Goal: Information Seeking & Learning: Learn about a topic

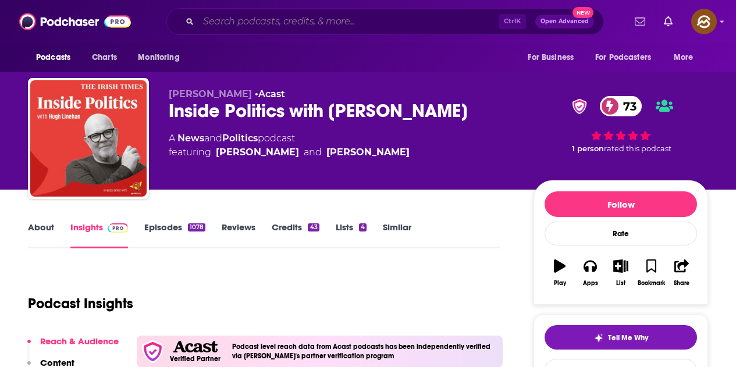
click at [293, 23] on input "Search podcasts, credits, & more..." at bounding box center [348, 21] width 300 height 19
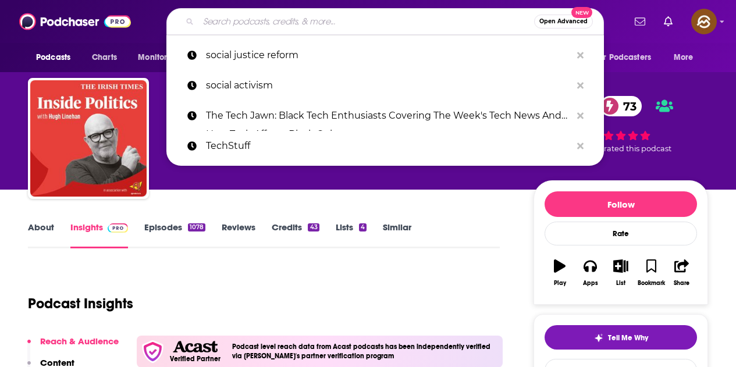
paste input "Democracy Decoded"
type input "Democracy Decoded"
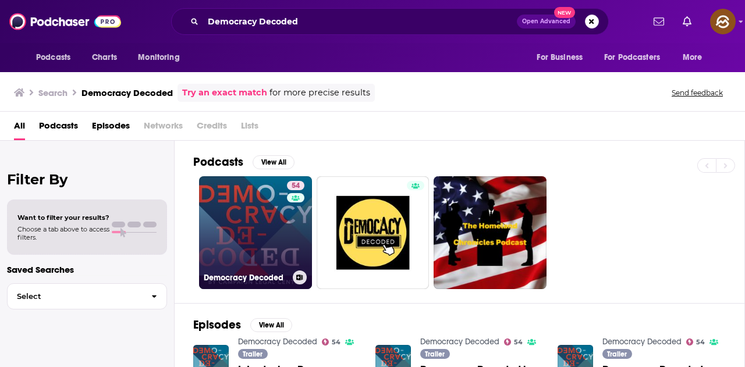
click at [264, 249] on link "54 Democracy Decoded" at bounding box center [255, 232] width 113 height 113
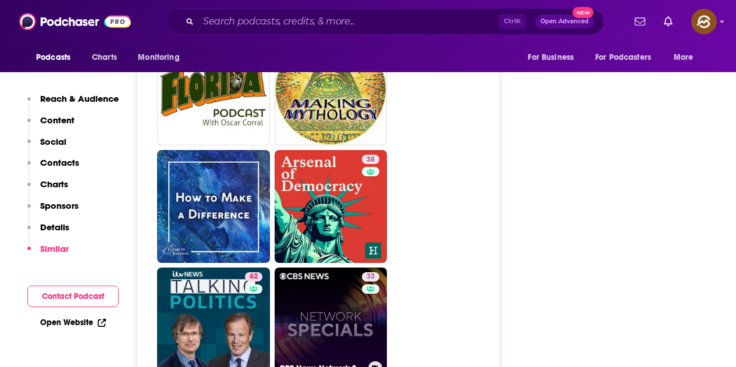
scroll to position [2909, 0]
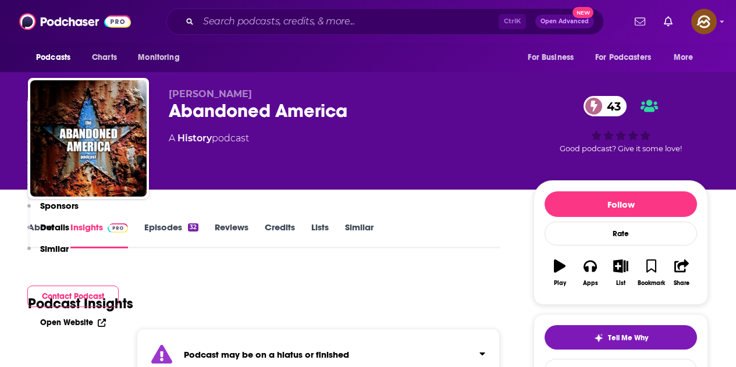
scroll to position [233, 0]
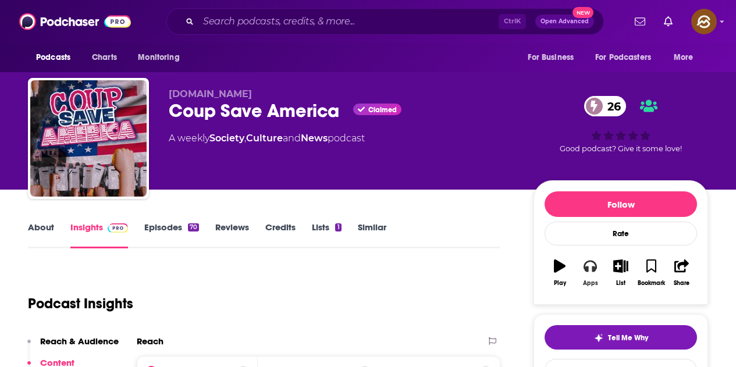
click at [592, 272] on icon "button" at bounding box center [589, 265] width 13 height 13
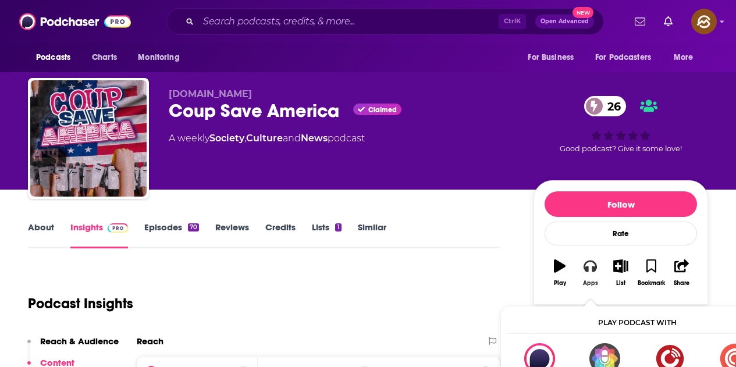
scroll to position [58, 0]
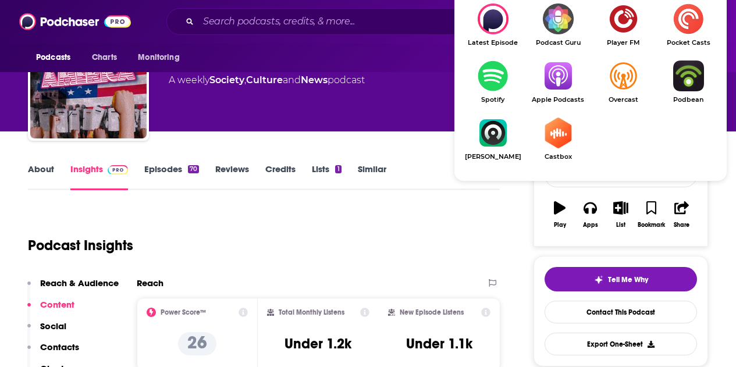
click at [548, 71] on img "Show Listen On dropdown" at bounding box center [557, 76] width 65 height 31
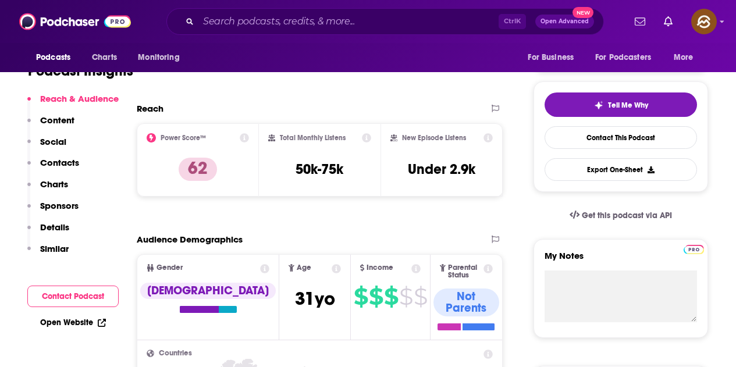
scroll to position [465, 0]
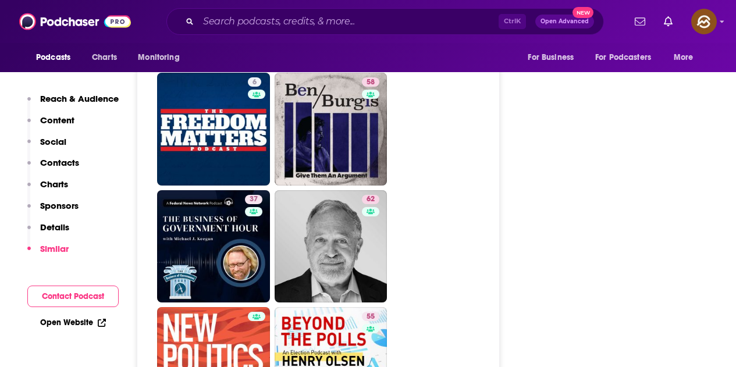
scroll to position [2967, 0]
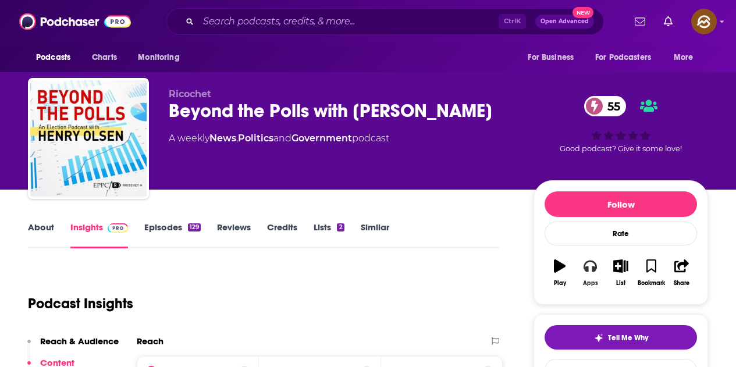
click at [589, 267] on icon "button" at bounding box center [589, 265] width 13 height 13
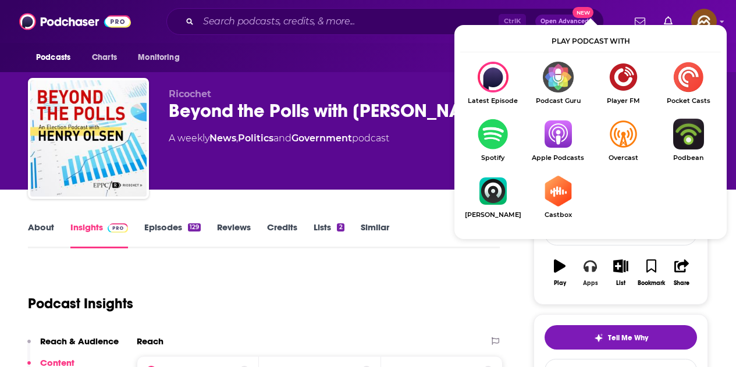
scroll to position [116, 0]
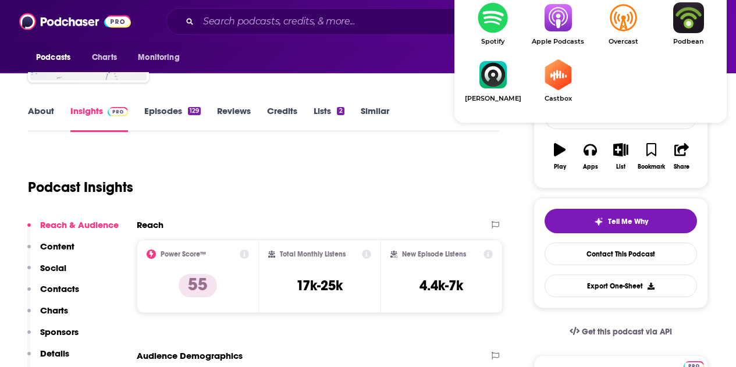
click at [547, 41] on span "Apple Podcasts" at bounding box center [557, 42] width 65 height 8
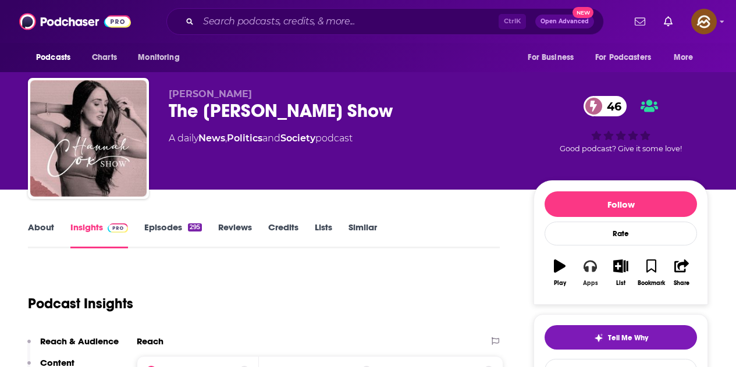
click at [589, 274] on button "Apps" at bounding box center [590, 273] width 30 height 42
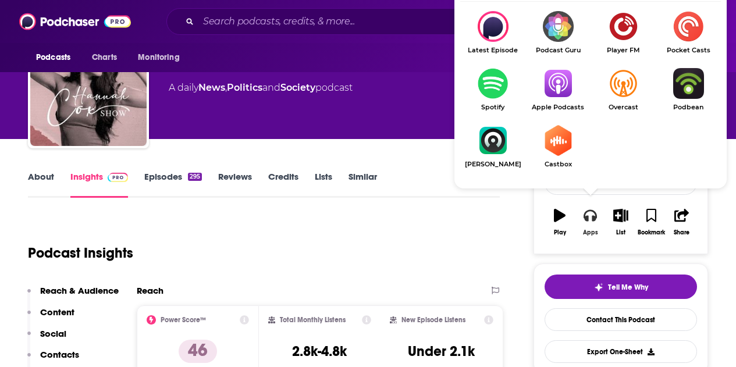
scroll to position [58, 0]
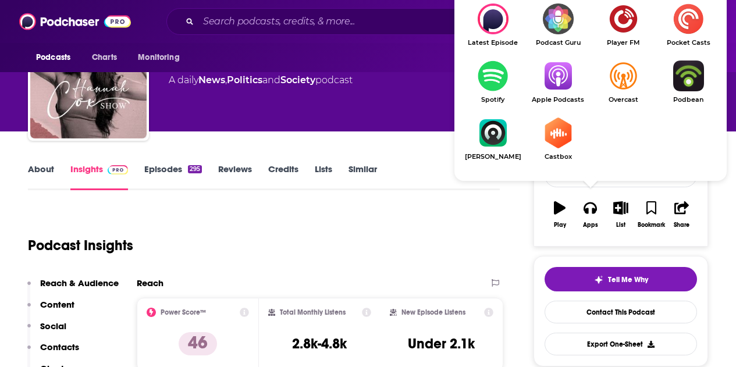
click at [574, 86] on img "Show Listen On dropdown" at bounding box center [557, 76] width 65 height 31
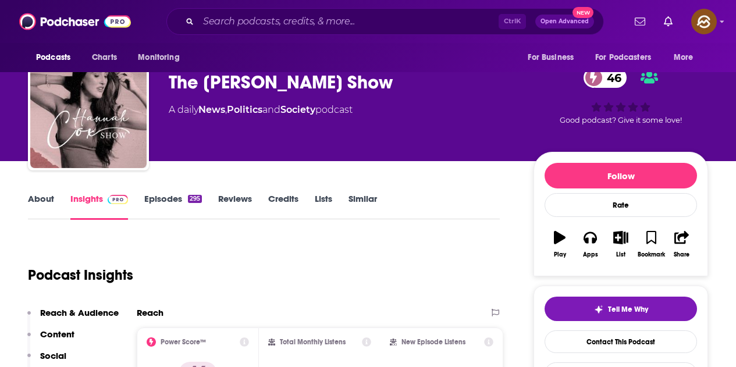
scroll to position [0, 0]
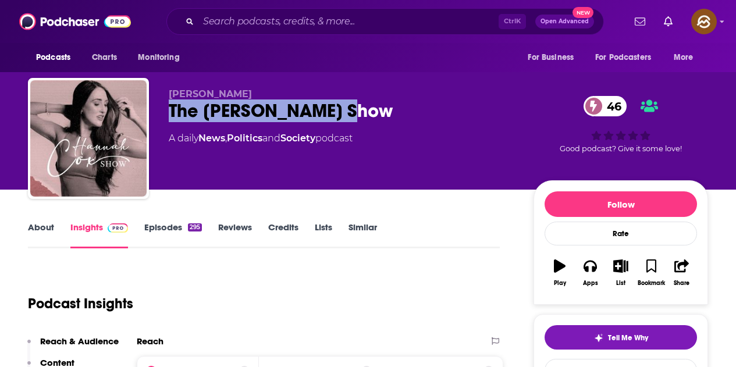
drag, startPoint x: 173, startPoint y: 104, endPoint x: 364, endPoint y: 104, distance: 190.2
click at [364, 104] on div "The Hannah Cox Show 46" at bounding box center [342, 110] width 346 height 23
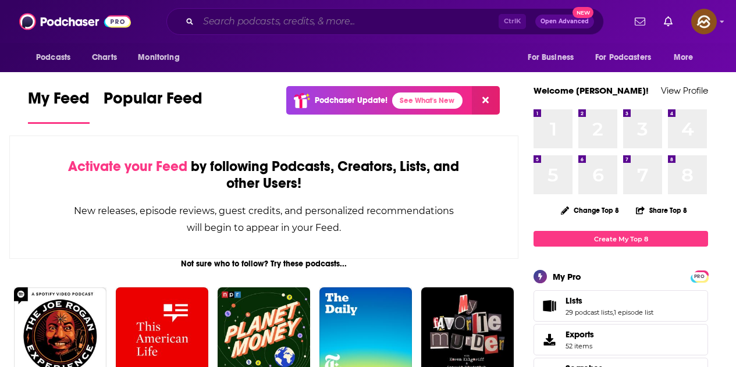
click at [354, 27] on input "Search podcasts, credits, & more..." at bounding box center [348, 21] width 300 height 19
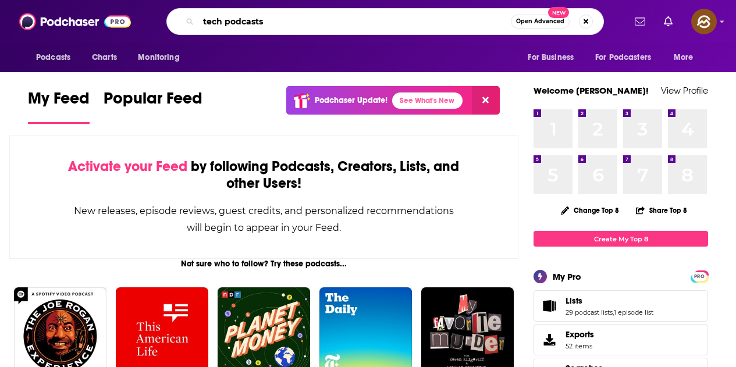
type input "tech podcasts"
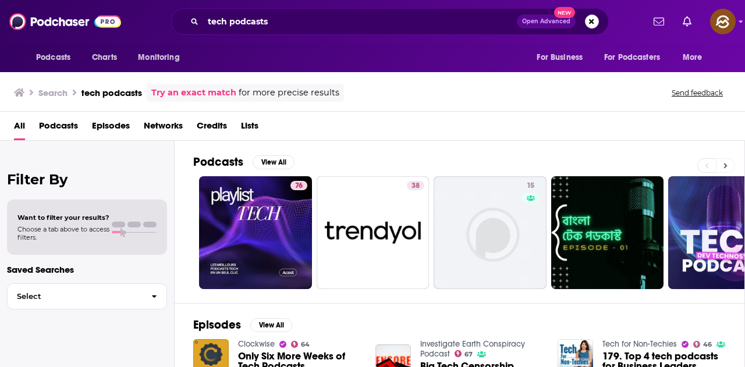
click at [728, 169] on button at bounding box center [725, 165] width 19 height 15
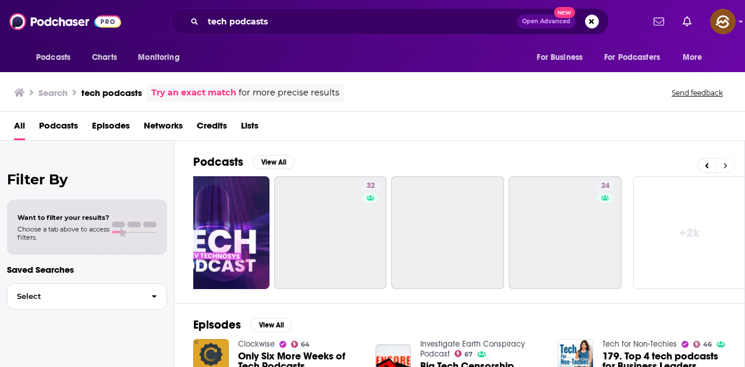
scroll to position [0, 517]
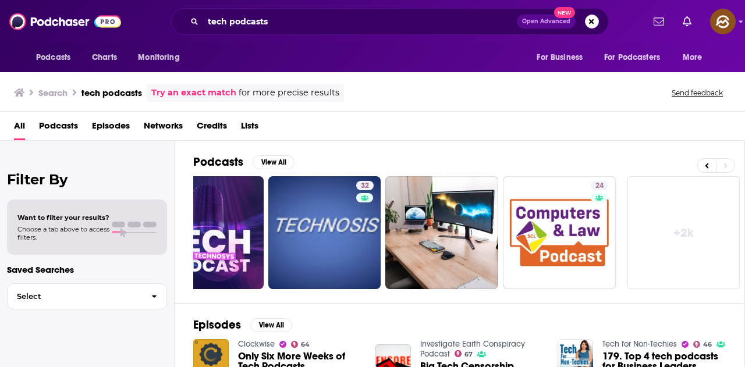
click at [71, 125] on span "Podcasts" at bounding box center [58, 128] width 39 height 24
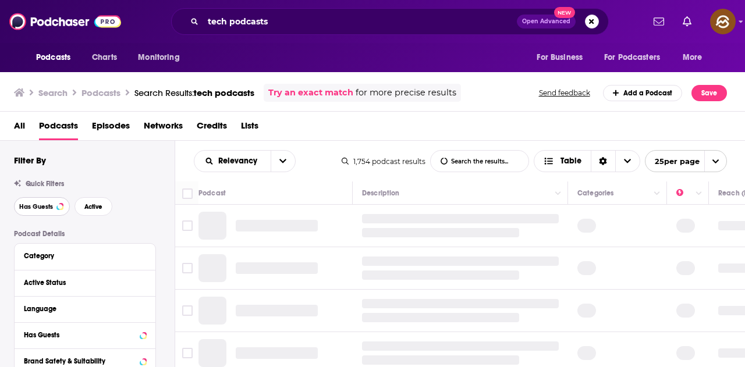
click at [58, 202] on button "Has Guests" at bounding box center [42, 206] width 56 height 19
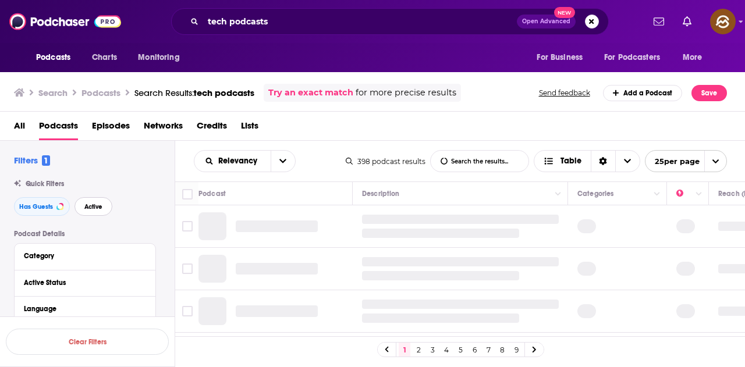
click at [90, 209] on span "Active" at bounding box center [93, 207] width 18 height 6
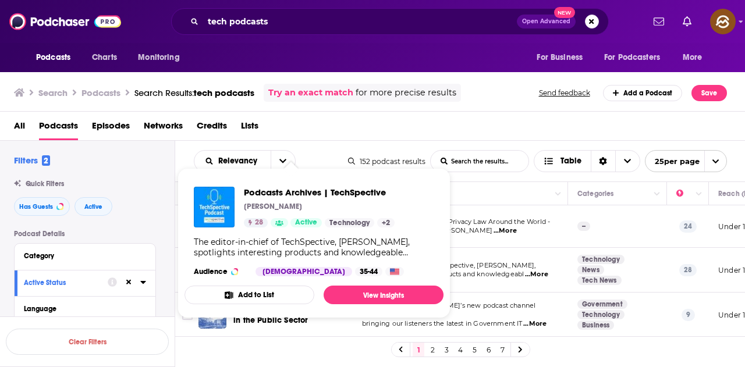
click at [508, 271] on span "spotlights interesting products and knowledgeabl" at bounding box center [443, 274] width 162 height 8
click at [307, 192] on span "Podcasts Archives | TechSpective" at bounding box center [319, 192] width 151 height 11
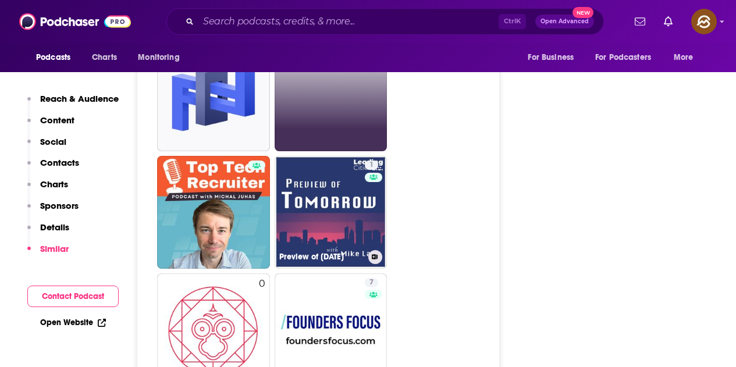
scroll to position [1396, 0]
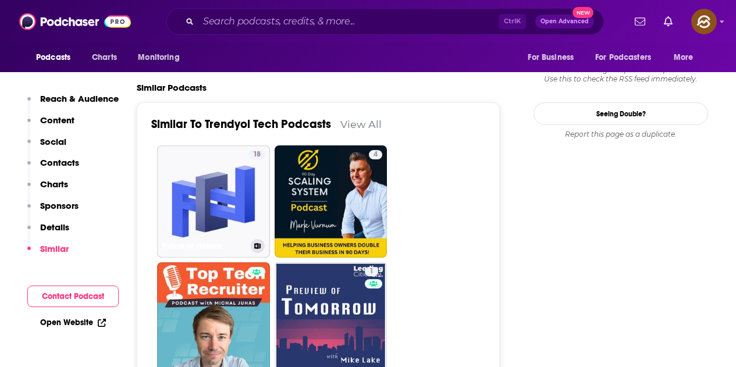
drag, startPoint x: 251, startPoint y: 207, endPoint x: 420, endPoint y: 219, distance: 169.7
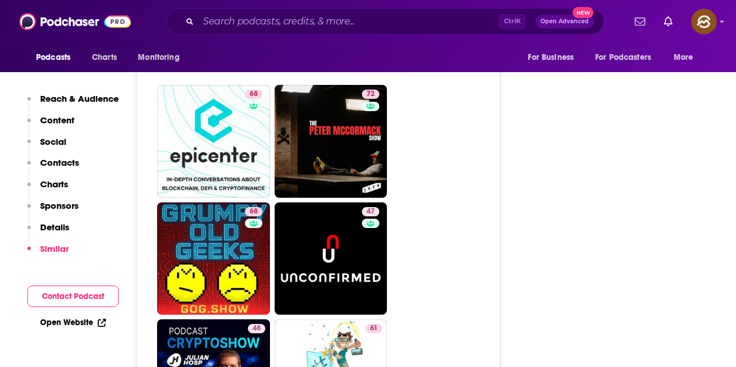
scroll to position [3490, 0]
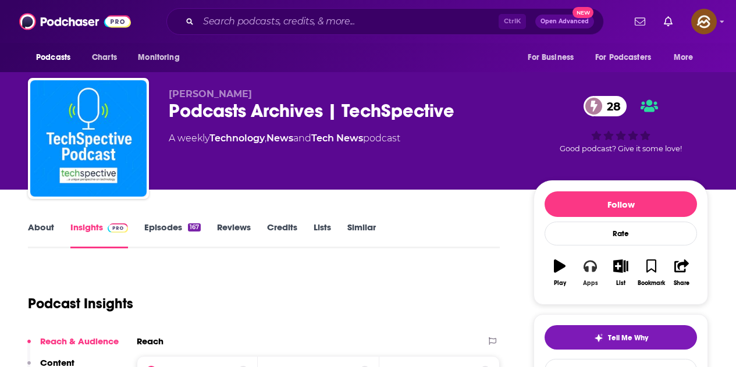
click at [590, 268] on icon "button" at bounding box center [589, 265] width 13 height 13
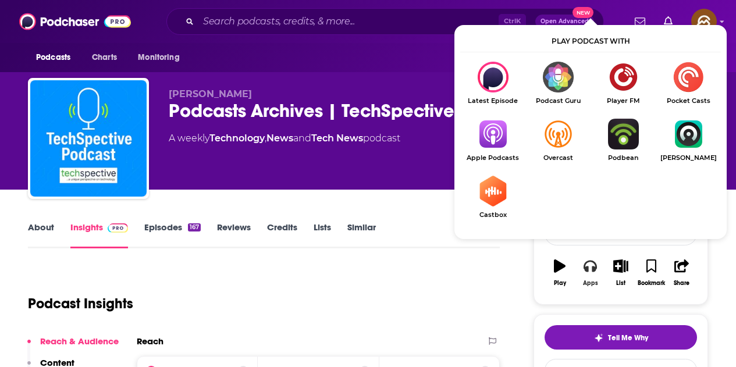
scroll to position [58, 0]
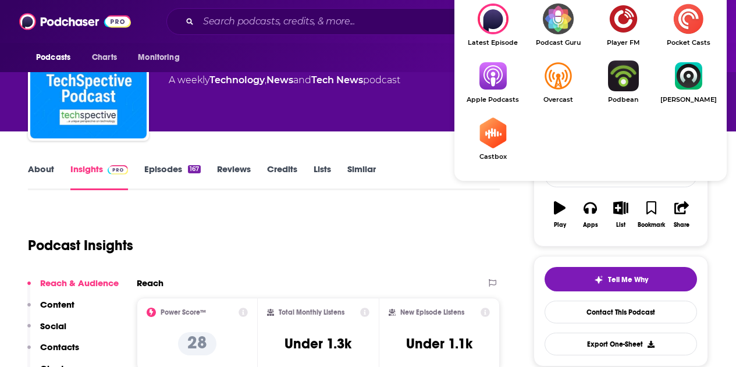
click at [506, 82] on img "Show Listen On dropdown" at bounding box center [492, 76] width 65 height 31
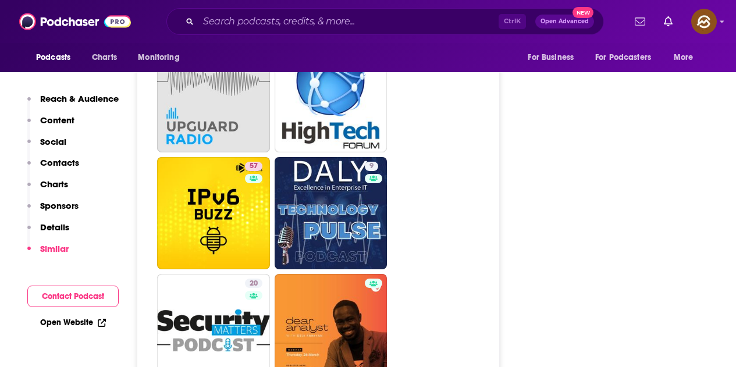
scroll to position [3025, 0]
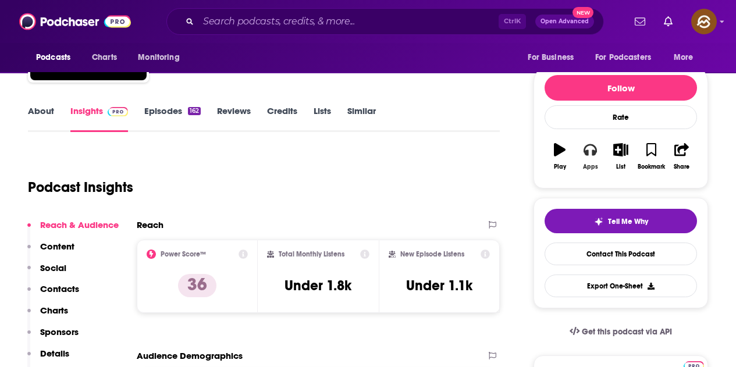
click at [593, 151] on icon "button" at bounding box center [589, 150] width 13 height 12
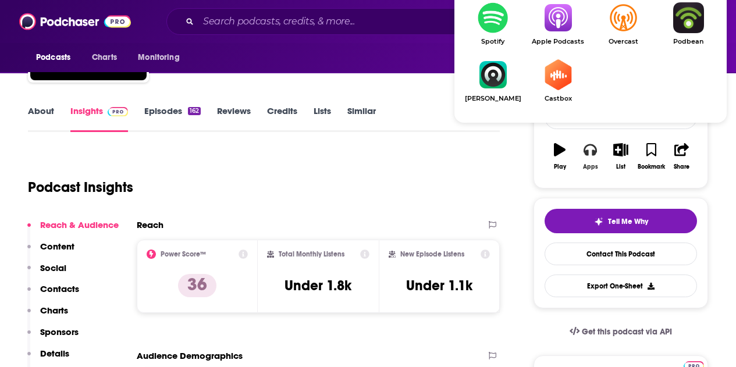
scroll to position [175, 0]
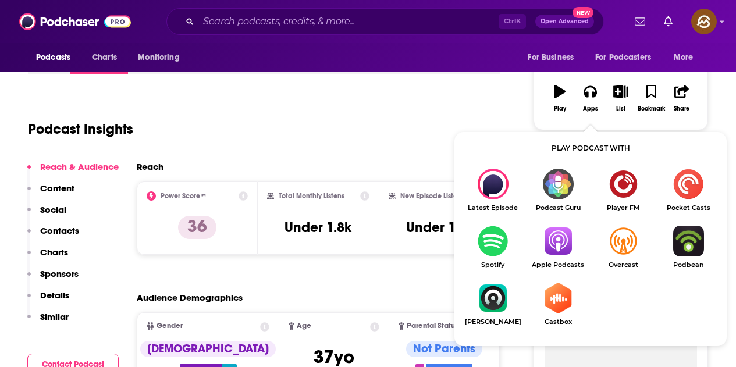
click at [551, 246] on img "Show Listen On dropdown" at bounding box center [557, 241] width 65 height 31
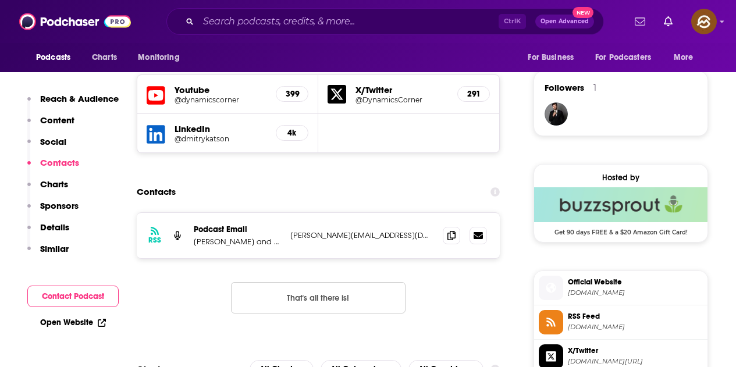
scroll to position [873, 0]
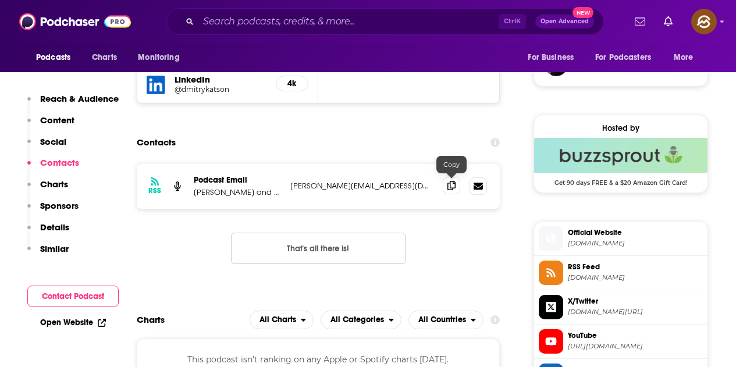
click at [449, 185] on icon at bounding box center [451, 185] width 8 height 9
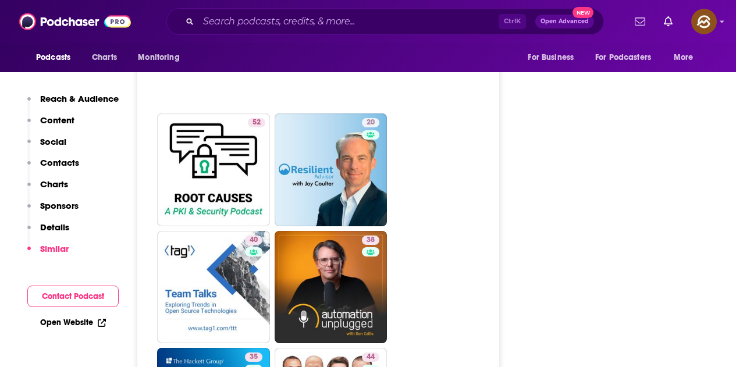
scroll to position [2327, 0]
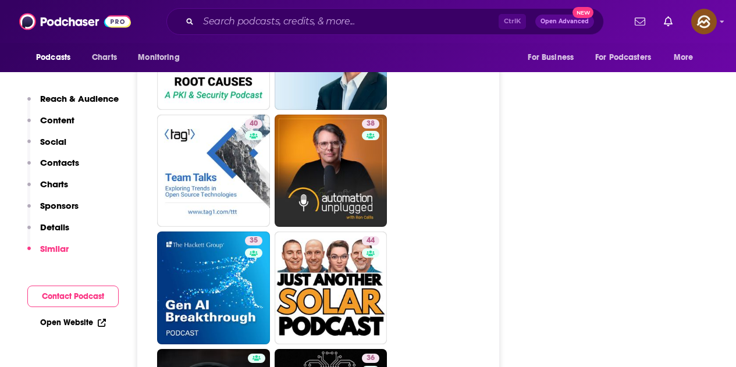
drag, startPoint x: 228, startPoint y: 144, endPoint x: 474, endPoint y: 170, distance: 246.9
click at [474, 170] on ul "43 2 42 51 29 26 52 20 40 38 35 44 36 41 31 33" at bounding box center [324, 112] width 335 height 1403
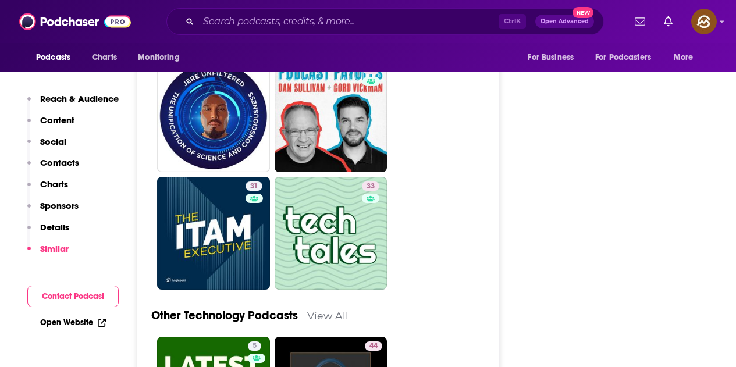
scroll to position [3083, 0]
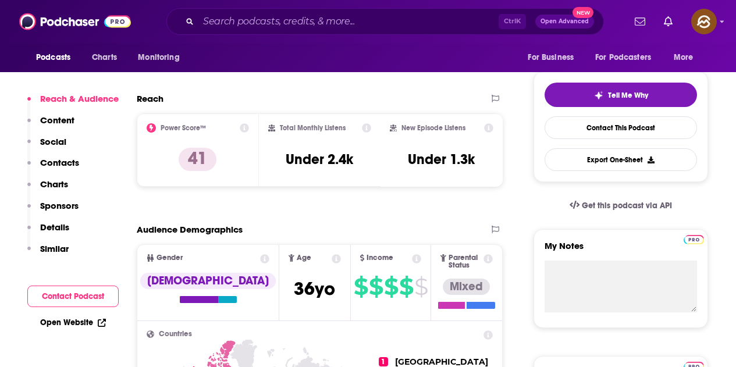
scroll to position [62, 0]
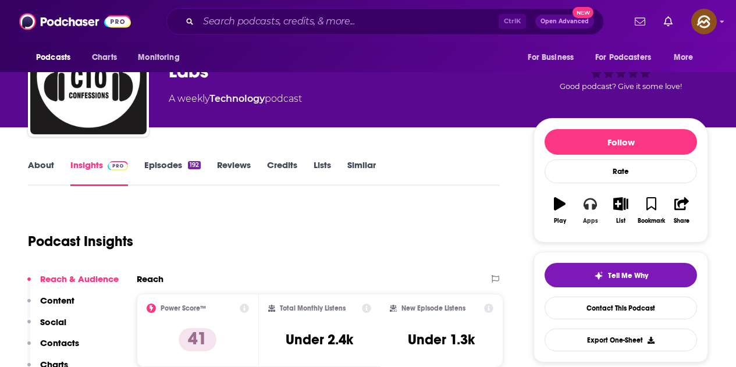
click at [585, 213] on button "Apps" at bounding box center [590, 211] width 30 height 42
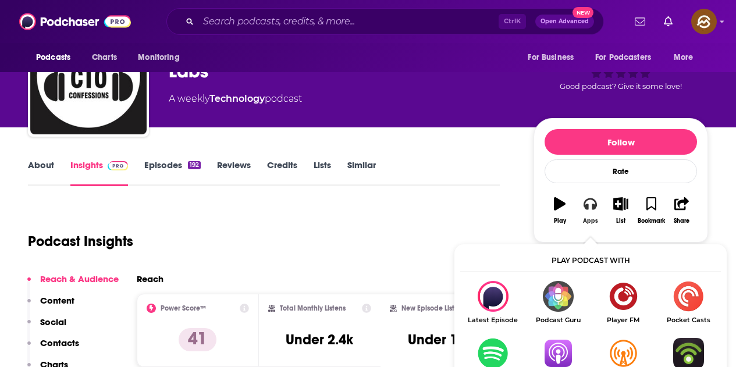
scroll to position [179, 0]
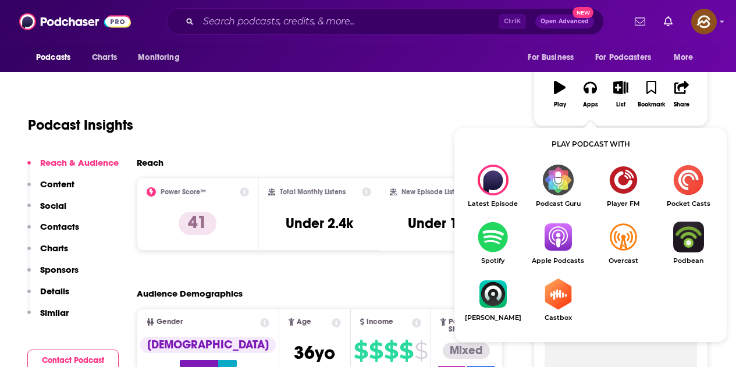
click at [547, 237] on img "Show Listen On dropdown" at bounding box center [557, 237] width 65 height 31
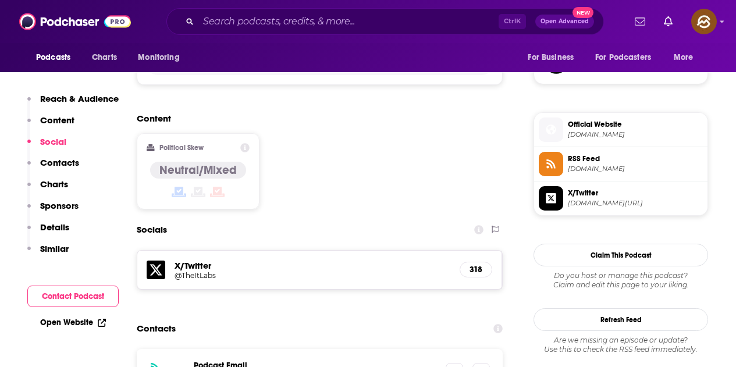
scroll to position [877, 0]
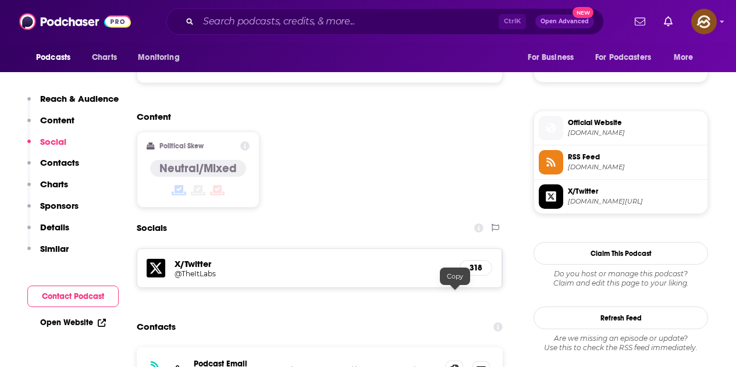
click at [458, 365] on icon at bounding box center [454, 369] width 8 height 9
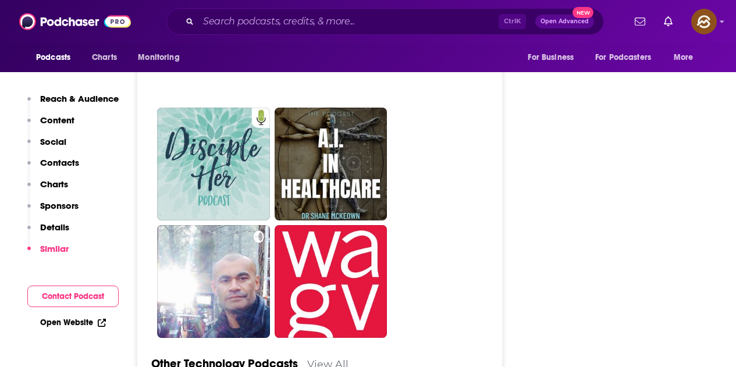
scroll to position [3083, 0]
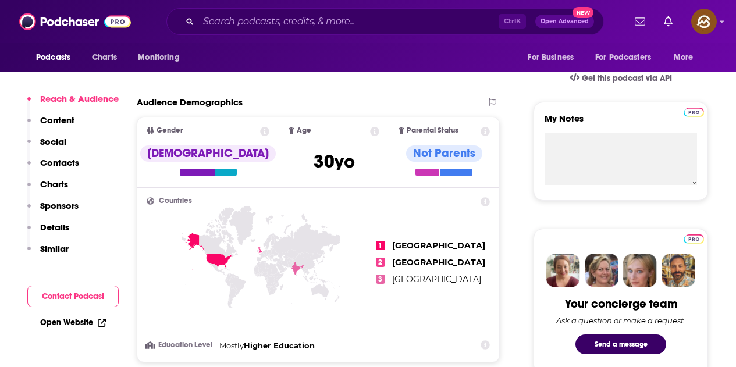
scroll to position [175, 0]
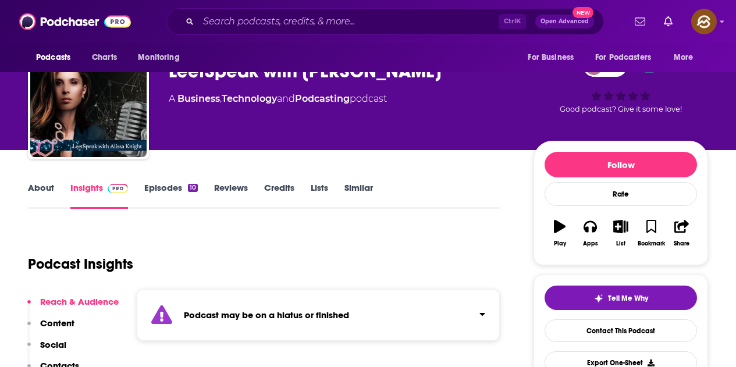
scroll to position [58, 0]
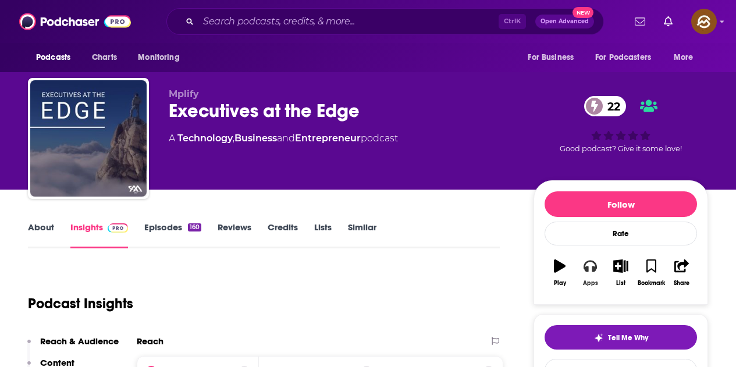
click at [592, 265] on icon "button" at bounding box center [589, 265] width 13 height 13
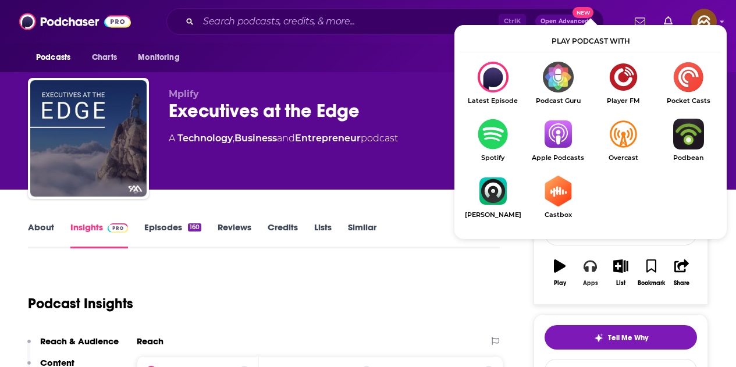
scroll to position [58, 0]
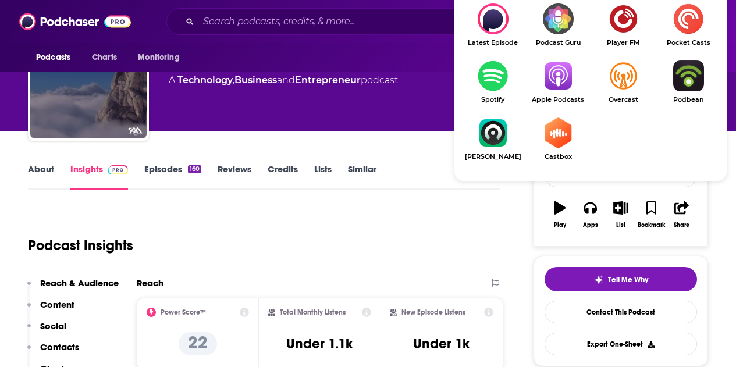
click at [553, 84] on img "Show Listen On dropdown" at bounding box center [557, 76] width 65 height 31
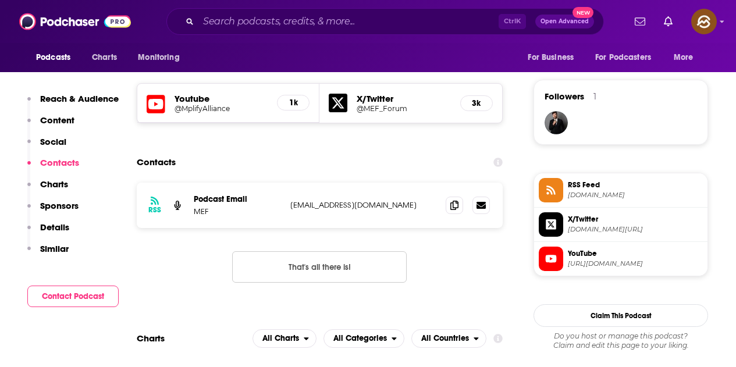
scroll to position [873, 0]
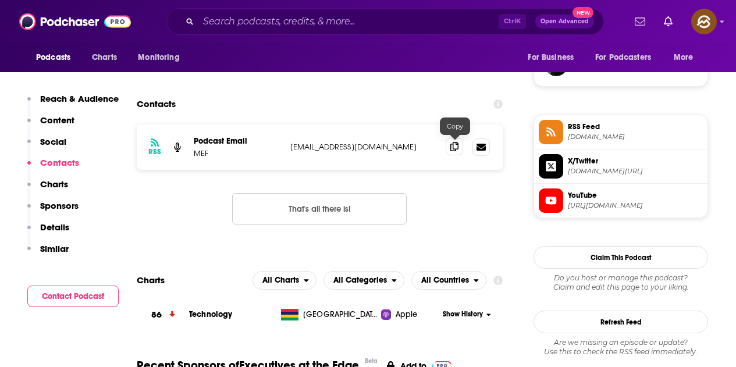
click at [454, 144] on icon at bounding box center [454, 146] width 8 height 9
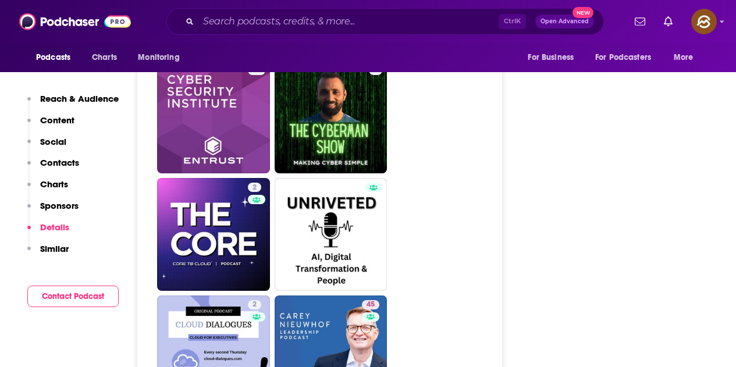
scroll to position [1862, 0]
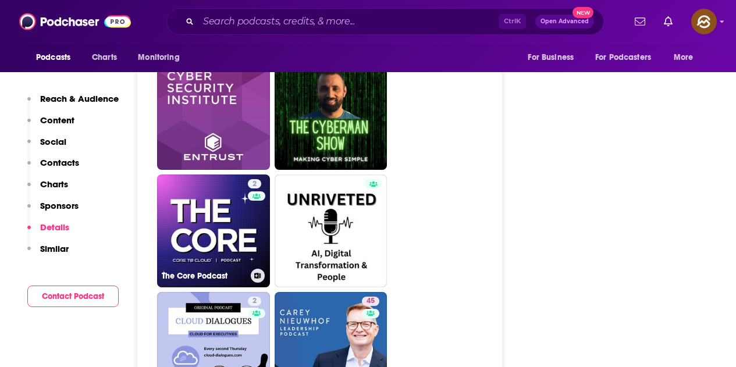
drag, startPoint x: 207, startPoint y: 223, endPoint x: 227, endPoint y: 229, distance: 21.9
click at [227, 229] on link "2 The Core Podcast" at bounding box center [213, 231] width 113 height 113
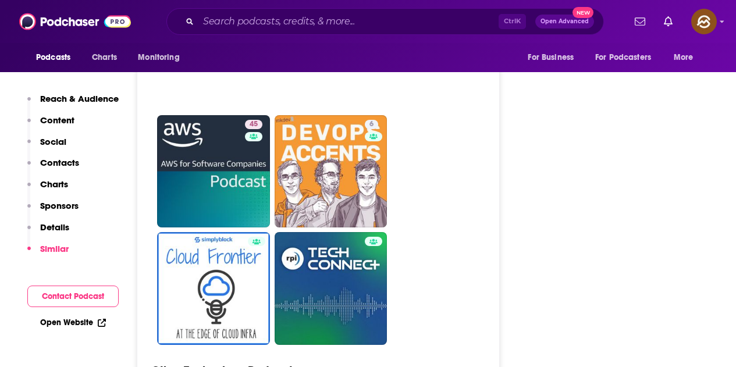
scroll to position [3141, 0]
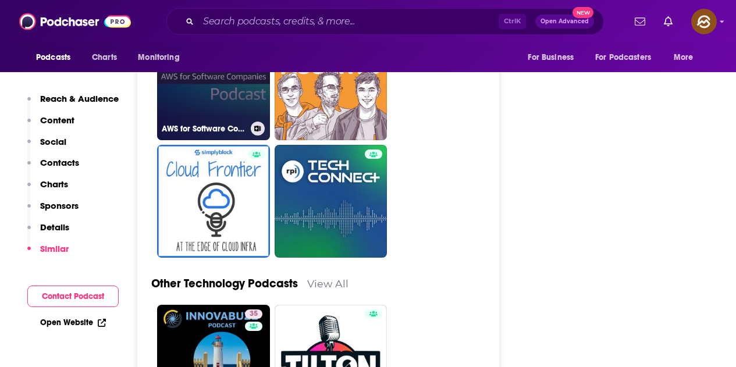
click at [253, 94] on div "45" at bounding box center [255, 78] width 20 height 90
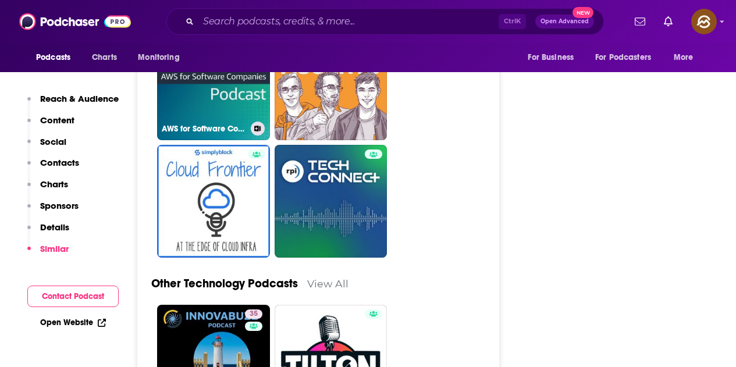
type input "https://www.podchaser.com/podcasts/aws-for-software-companies-pod-5121199"
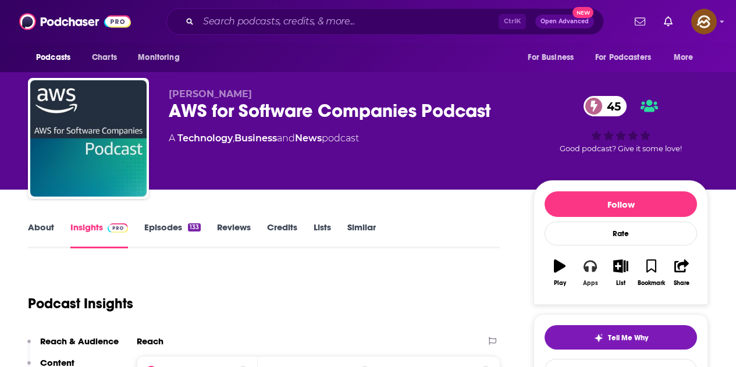
click at [588, 284] on div "Apps" at bounding box center [590, 283] width 15 height 7
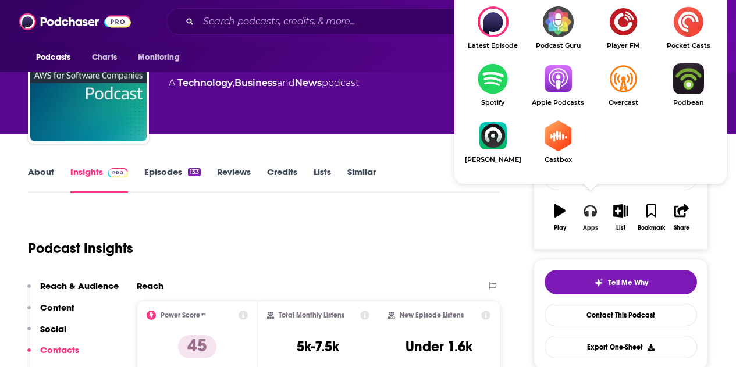
scroll to position [58, 0]
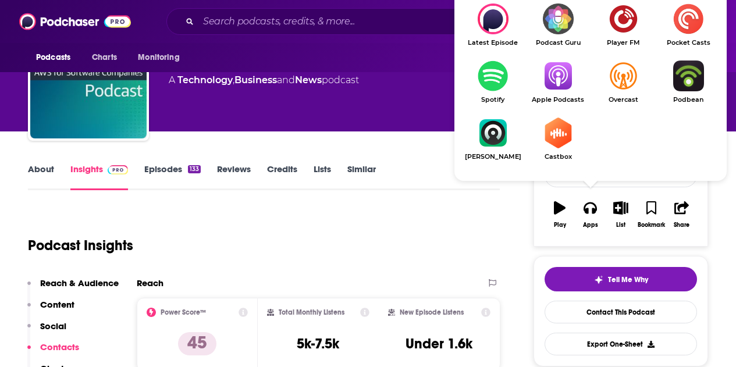
click at [571, 90] on img "Show Listen On dropdown" at bounding box center [557, 76] width 65 height 31
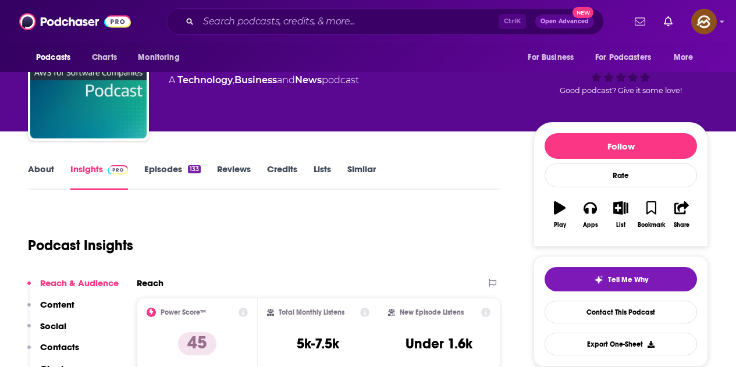
scroll to position [175, 0]
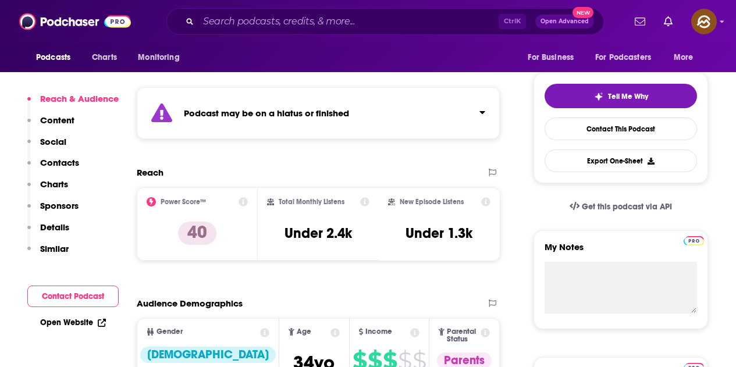
scroll to position [291, 0]
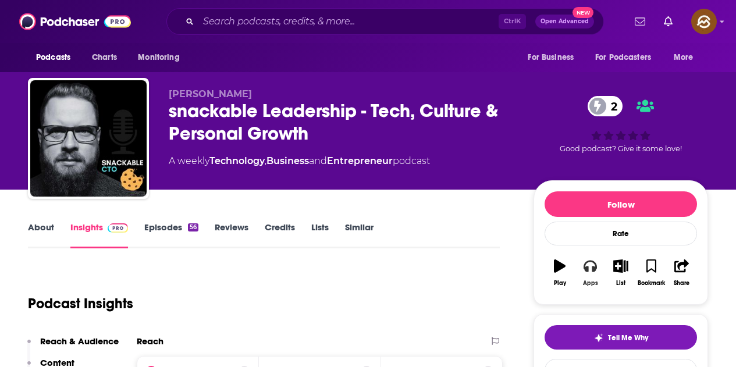
click at [588, 272] on icon "button" at bounding box center [589, 265] width 13 height 13
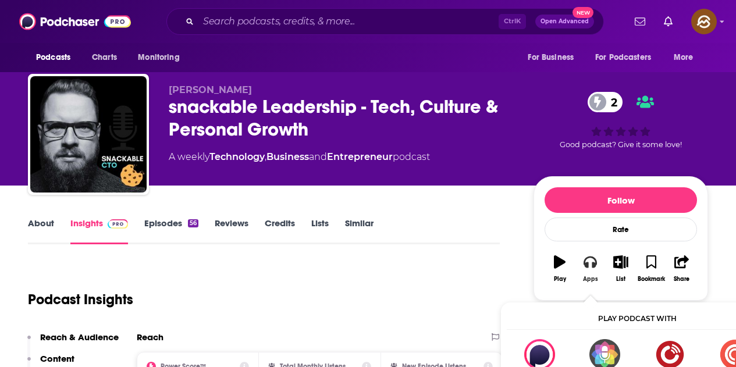
scroll to position [58, 0]
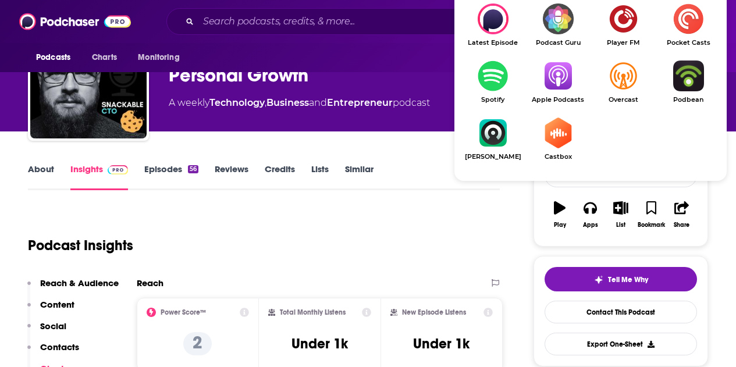
click at [569, 91] on img "Show Listen On dropdown" at bounding box center [557, 76] width 65 height 31
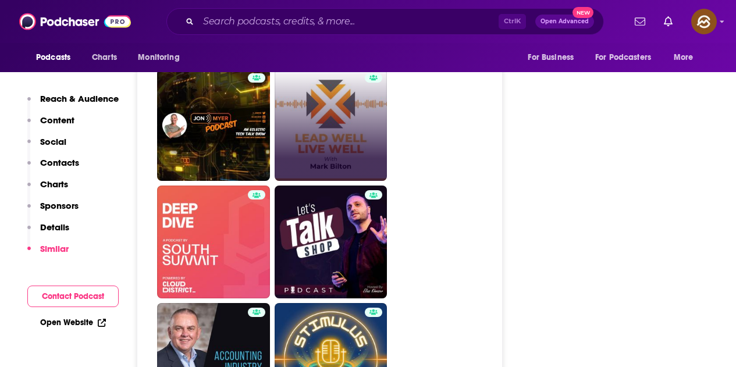
scroll to position [2269, 0]
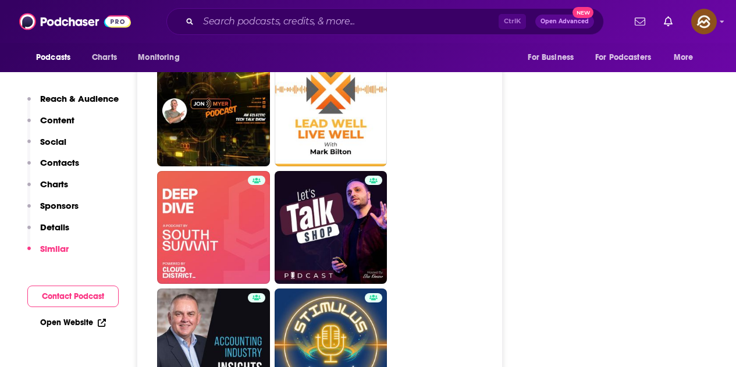
drag, startPoint x: 356, startPoint y: 110, endPoint x: 543, endPoint y: 155, distance: 192.7
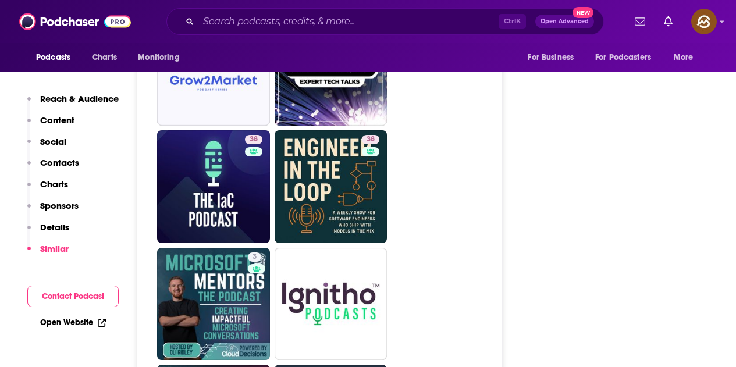
scroll to position [2676, 0]
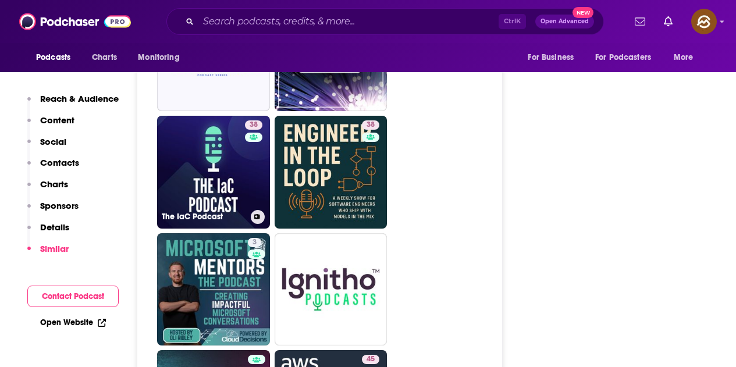
drag, startPoint x: 239, startPoint y: 161, endPoint x: 529, endPoint y: 182, distance: 290.4
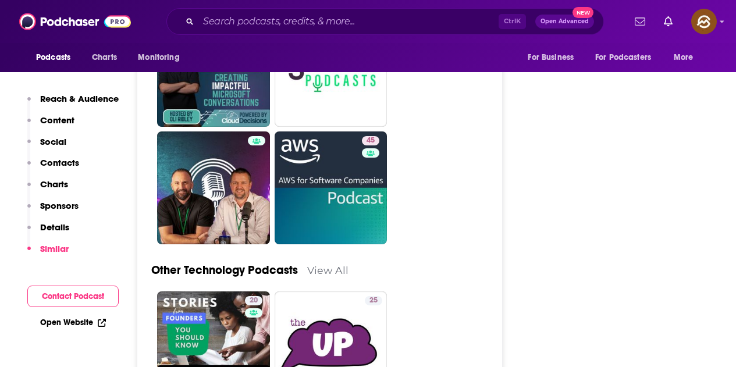
scroll to position [2909, 0]
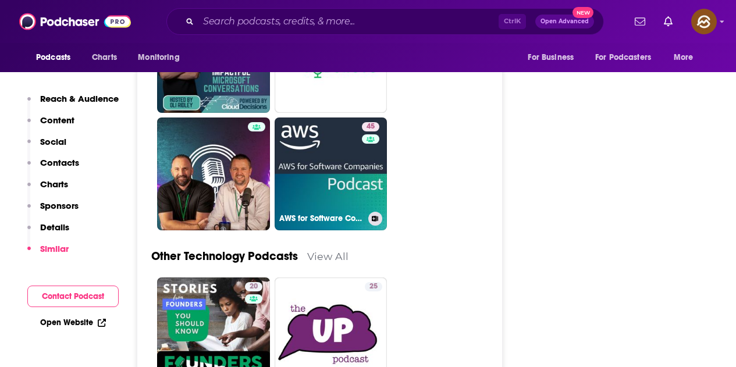
drag, startPoint x: 320, startPoint y: 186, endPoint x: 475, endPoint y: 168, distance: 155.9
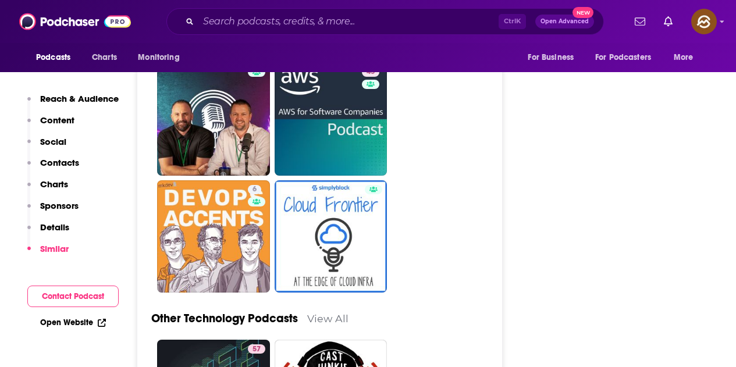
scroll to position [3025, 0]
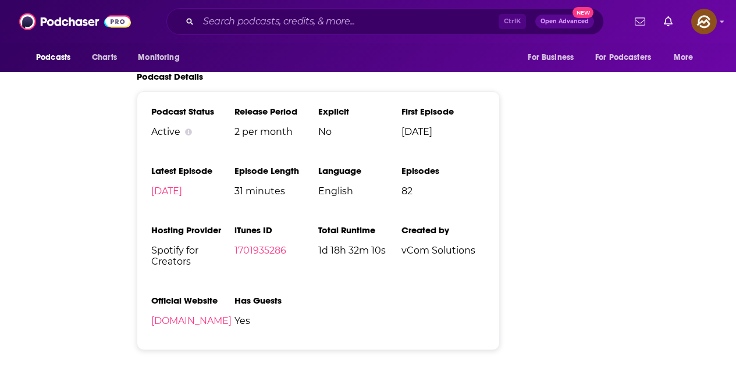
scroll to position [31, 0]
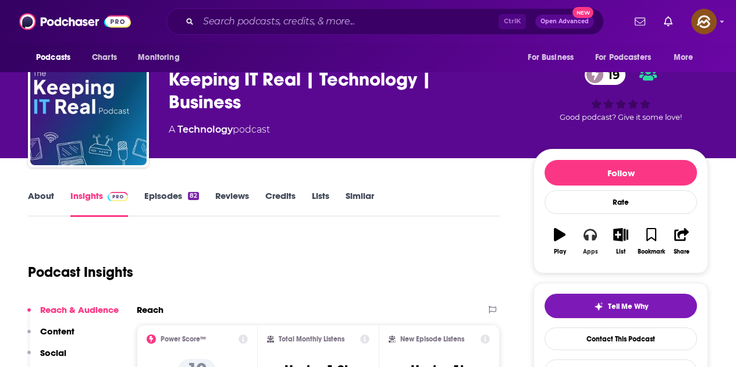
click at [593, 240] on icon "button" at bounding box center [589, 235] width 13 height 12
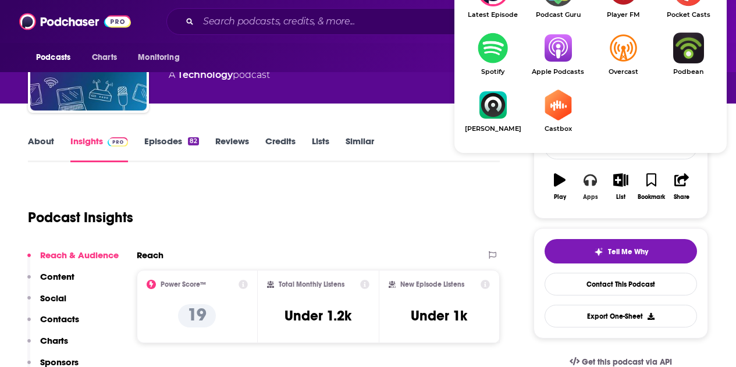
scroll to position [90, 0]
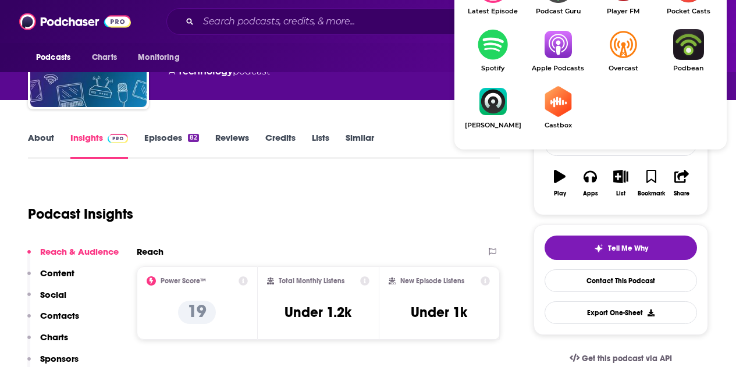
click at [550, 44] on img "Show Listen On dropdown" at bounding box center [557, 44] width 65 height 31
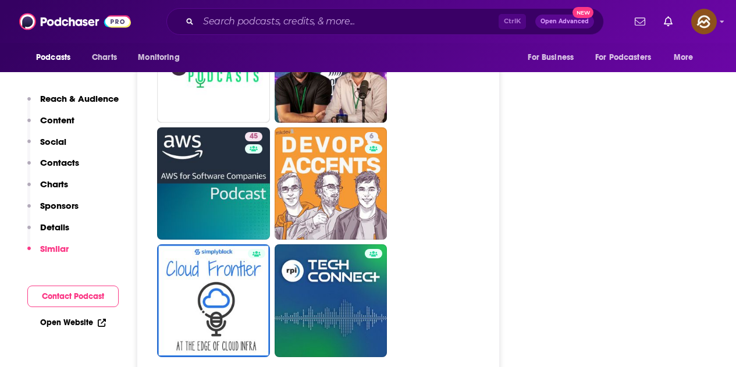
scroll to position [2766, 0]
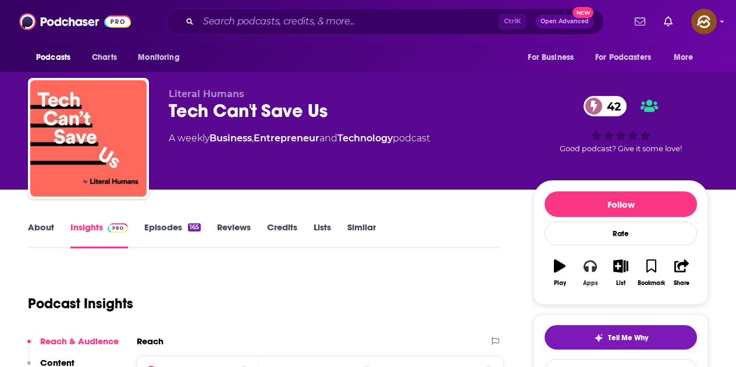
click at [582, 272] on button "Apps" at bounding box center [590, 273] width 30 height 42
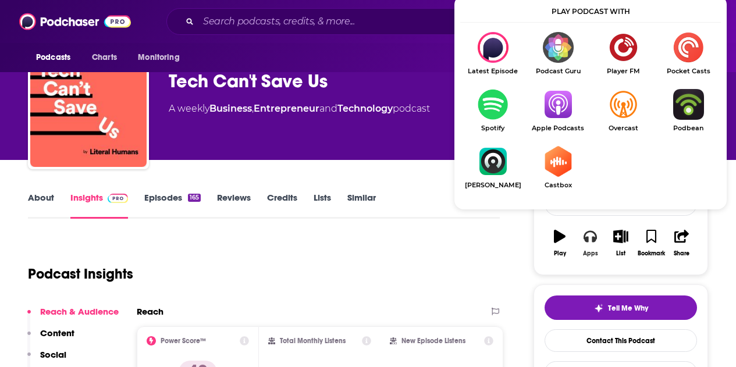
scroll to position [58, 0]
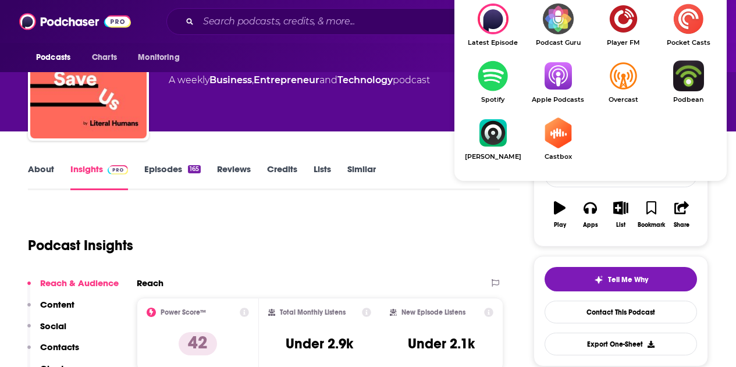
click at [549, 97] on span "Apple Podcasts" at bounding box center [557, 100] width 65 height 8
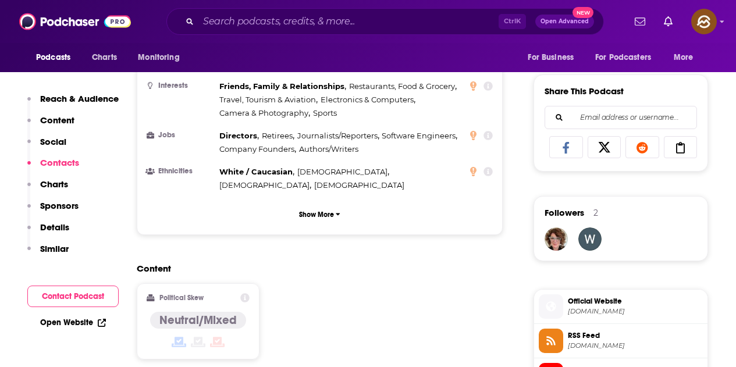
scroll to position [989, 0]
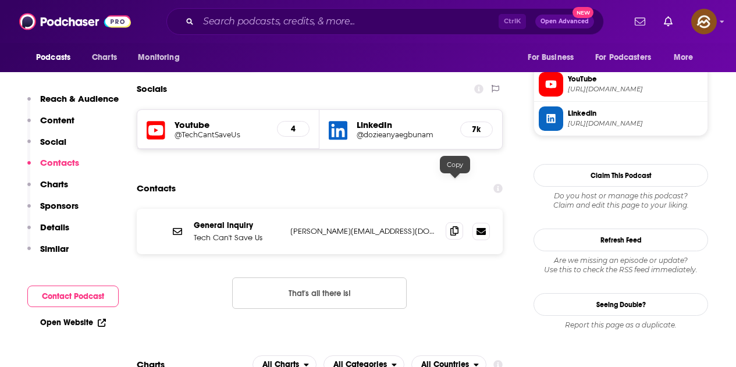
click at [459, 222] on span at bounding box center [454, 230] width 17 height 17
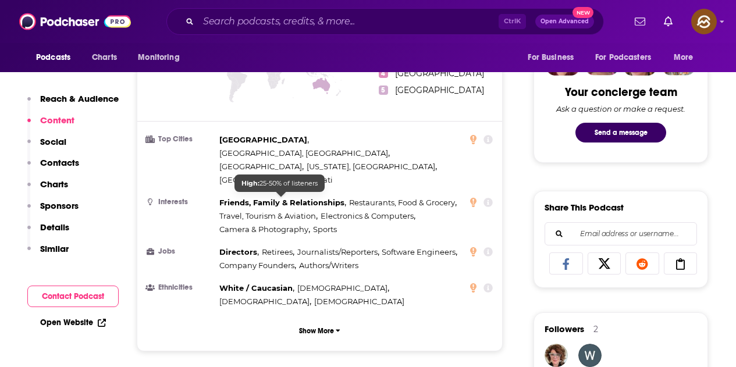
scroll to position [814, 0]
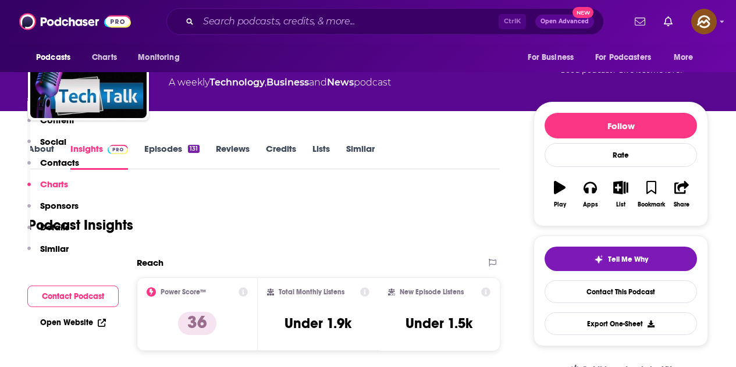
scroll to position [59, 0]
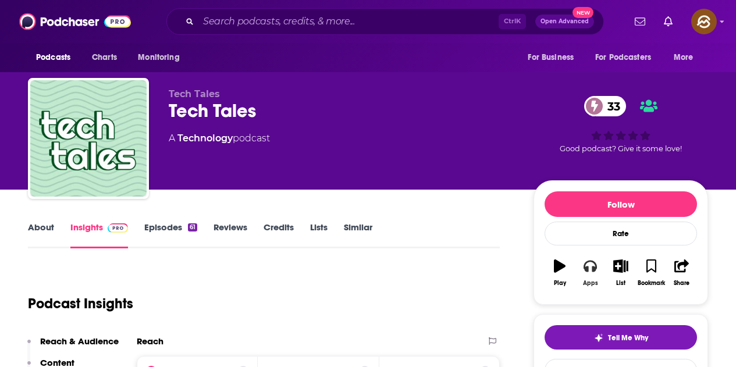
click at [593, 271] on icon "button" at bounding box center [589, 267] width 13 height 12
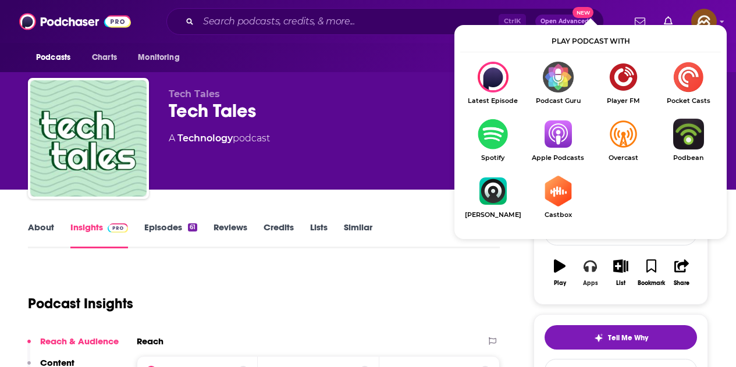
scroll to position [116, 0]
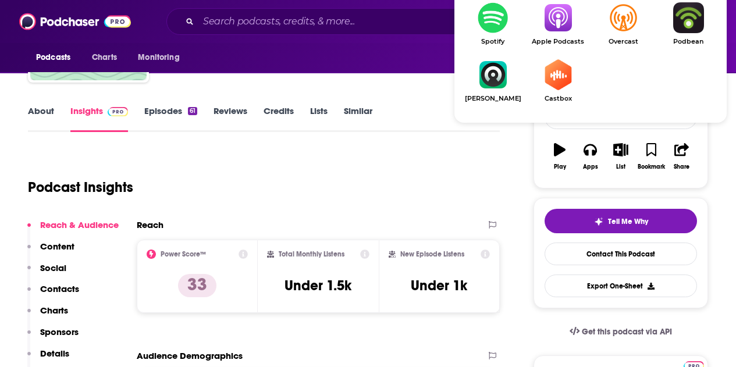
click at [566, 29] on img "Show Listen On dropdown" at bounding box center [557, 17] width 65 height 31
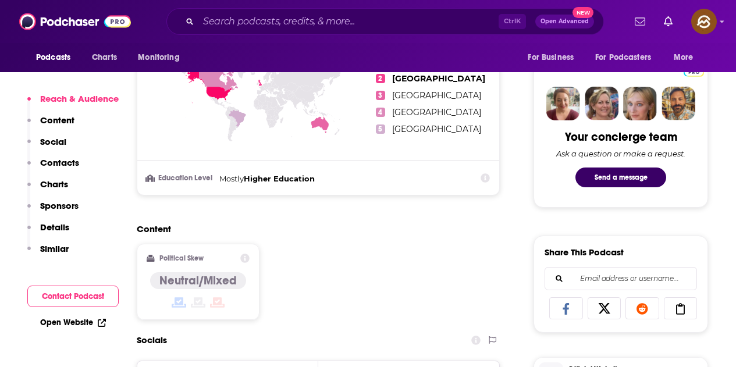
scroll to position [814, 0]
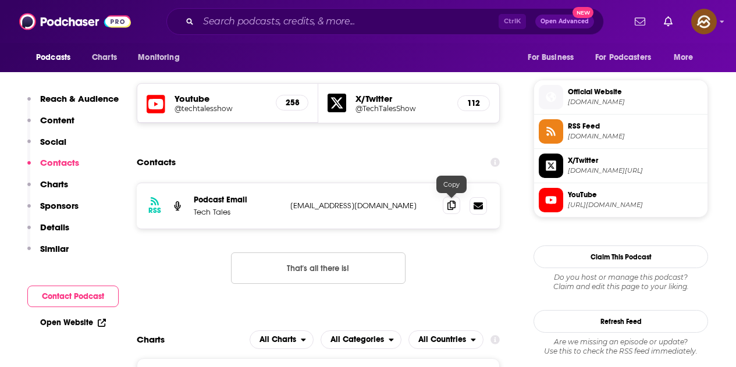
click at [454, 202] on icon at bounding box center [451, 205] width 8 height 9
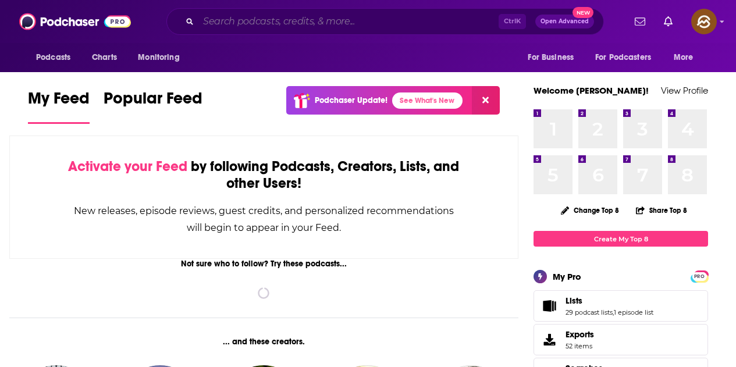
click at [296, 24] on input "Search podcasts, credits, & more..." at bounding box center [348, 21] width 300 height 19
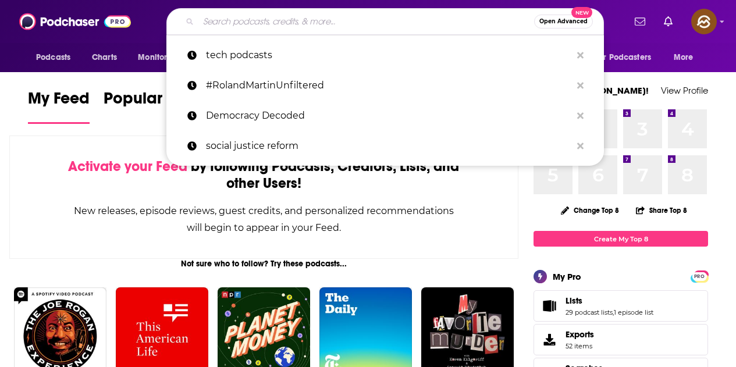
paste input "Leading From Purpose Podcast"
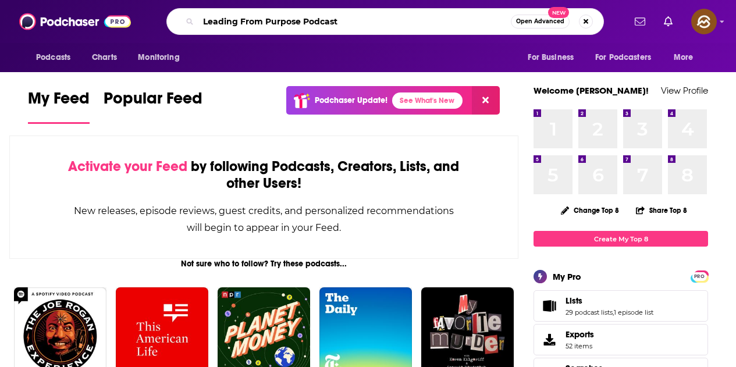
type input "Leading From Purpose Podcast"
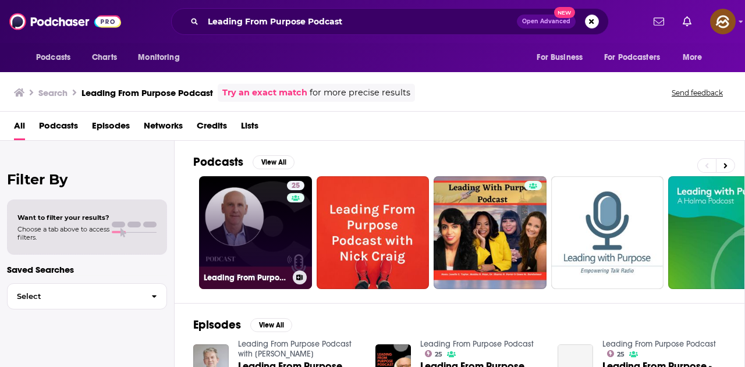
click at [261, 237] on link "25 Leading From Purpose Podcast" at bounding box center [255, 232] width 113 height 113
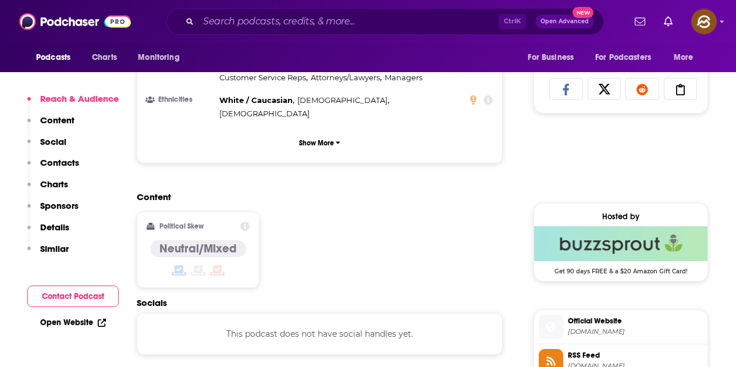
scroll to position [931, 0]
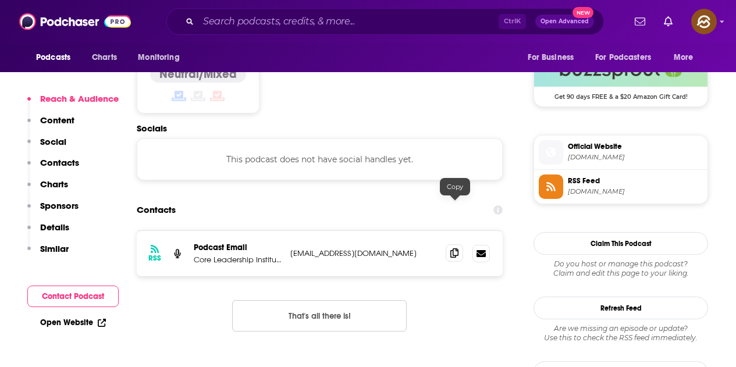
click at [458, 248] on icon at bounding box center [454, 252] width 8 height 9
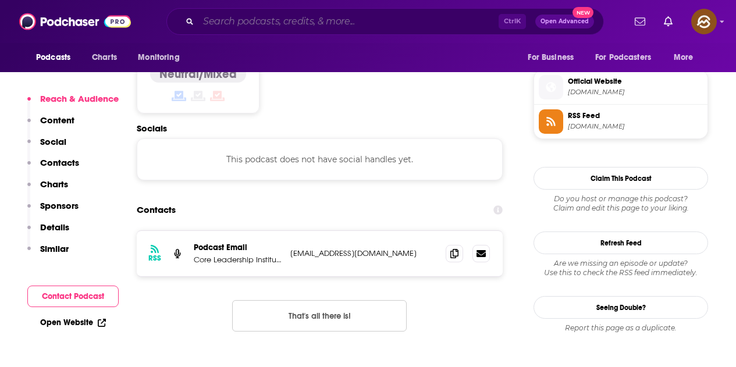
click at [373, 22] on input "Search podcasts, credits, & more..." at bounding box center [348, 21] width 300 height 19
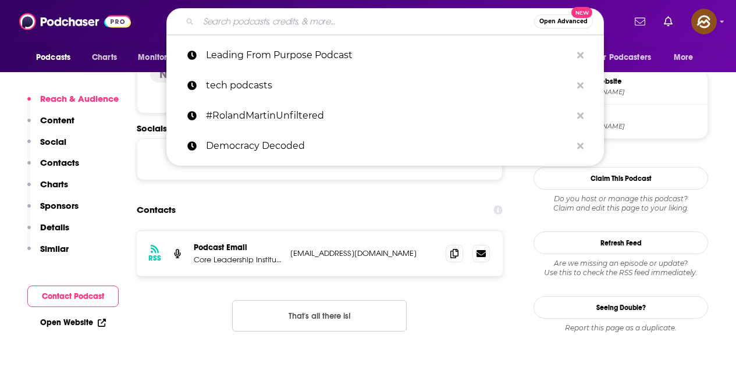
paste input "CEO DNA Podcast (AE)"
type input "CEO DNA Podcast (AE)"
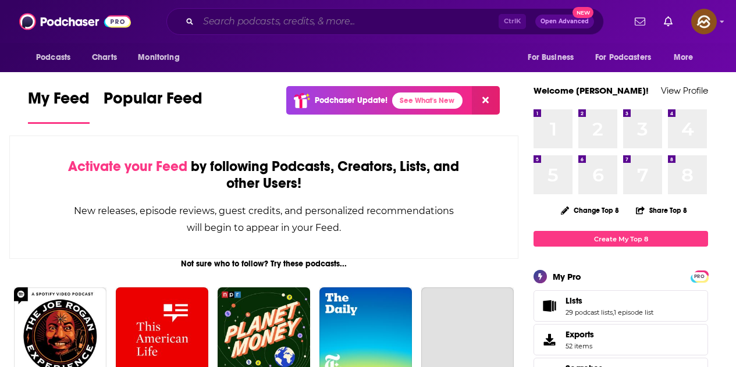
click at [299, 20] on input "Search podcasts, credits, & more..." at bounding box center [348, 21] width 300 height 19
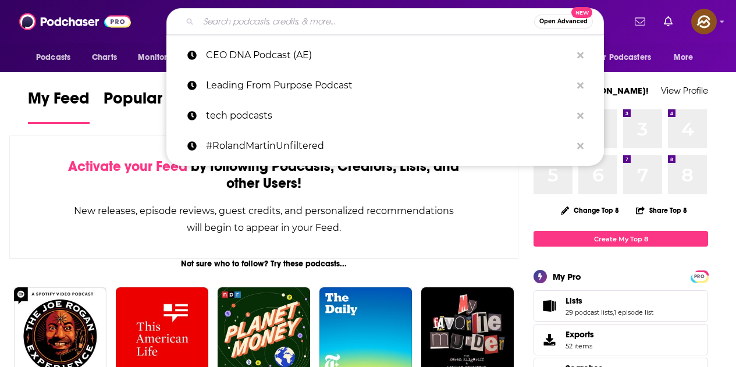
paste input "Millionaires Unveiled"
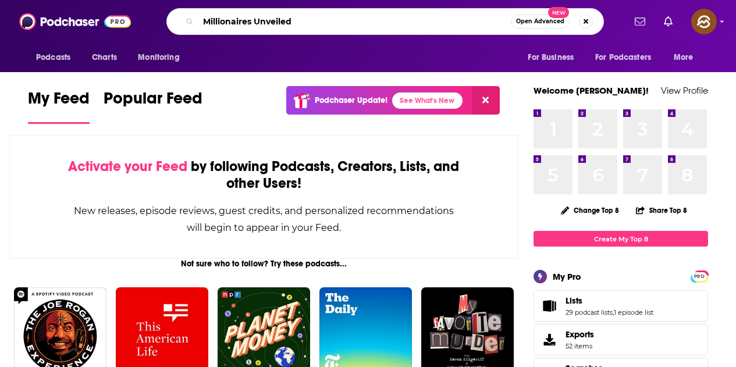
type input "Millionaires Unveiled"
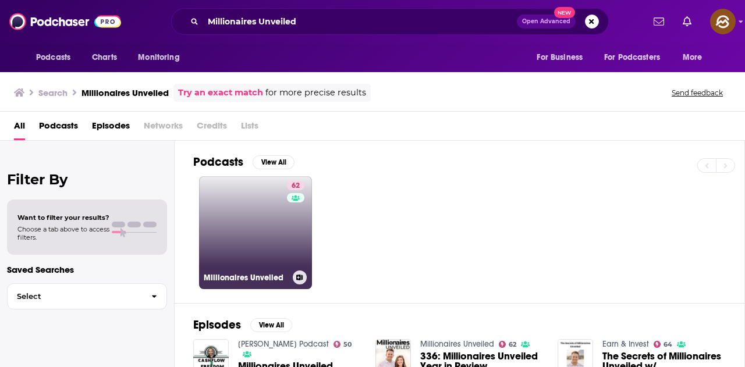
click at [271, 245] on link "62 Millionaires Unveiled" at bounding box center [255, 232] width 113 height 113
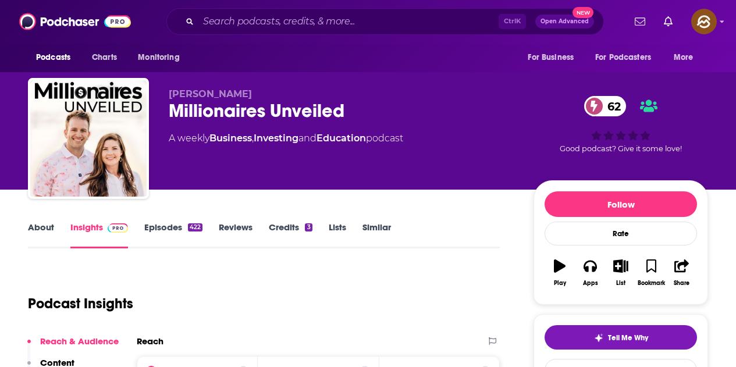
drag, startPoint x: 170, startPoint y: 94, endPoint x: 244, endPoint y: 91, distance: 74.5
click at [244, 91] on div "[PERSON_NAME] Millionaires Unveiled 62 A weekly Business , Investing and Educat…" at bounding box center [368, 141] width 680 height 126
click at [319, 121] on div "Millionaires Unveiled 62" at bounding box center [342, 110] width 346 height 23
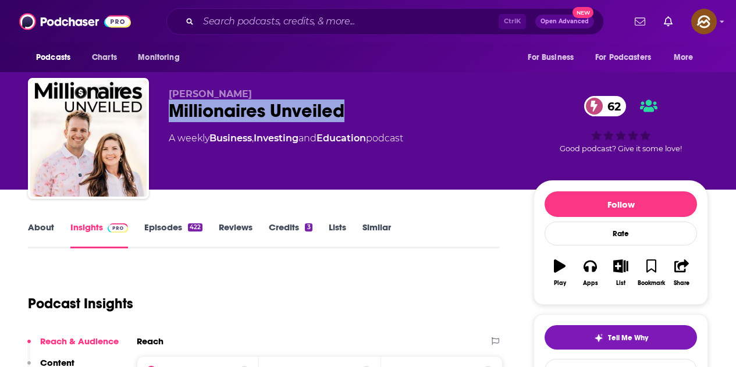
drag, startPoint x: 172, startPoint y: 111, endPoint x: 359, endPoint y: 105, distance: 187.4
click at [359, 105] on div "Millionaires Unveiled 62" at bounding box center [342, 110] width 346 height 23
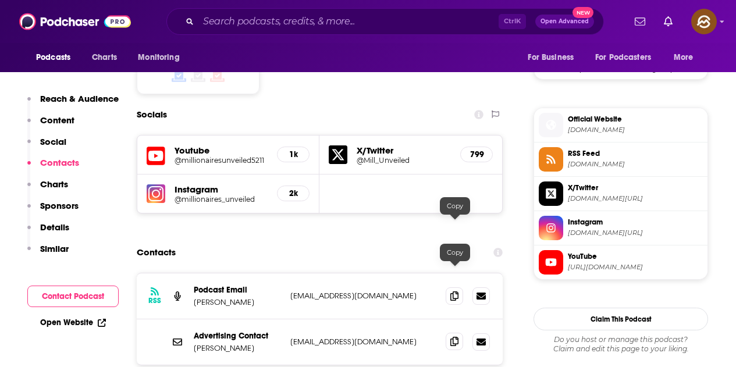
scroll to position [1047, 0]
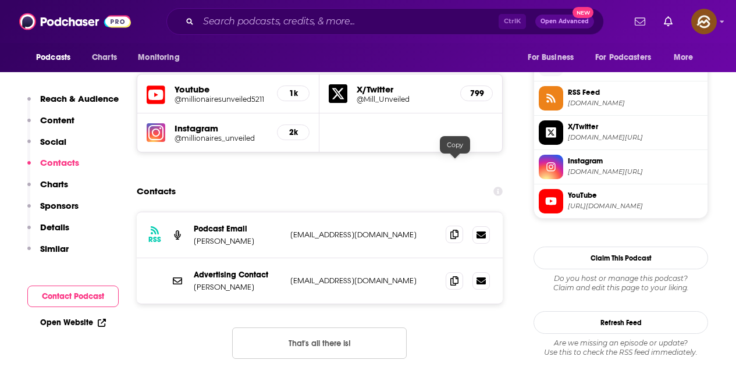
click at [454, 230] on icon at bounding box center [454, 234] width 8 height 9
click at [449, 272] on span at bounding box center [454, 280] width 17 height 17
